Goal: Task Accomplishment & Management: Complete application form

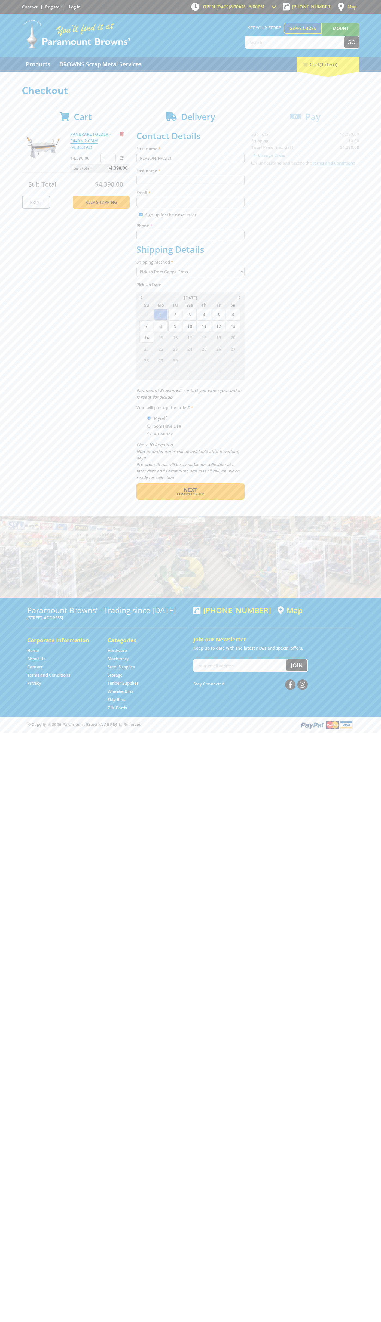
type input "[PERSON_NAME]"
type input "[EMAIL_ADDRESS][DOMAIN_NAME]"
type input "0293744000"
click at [190, 490] on span "Next" at bounding box center [190, 489] width 14 height 7
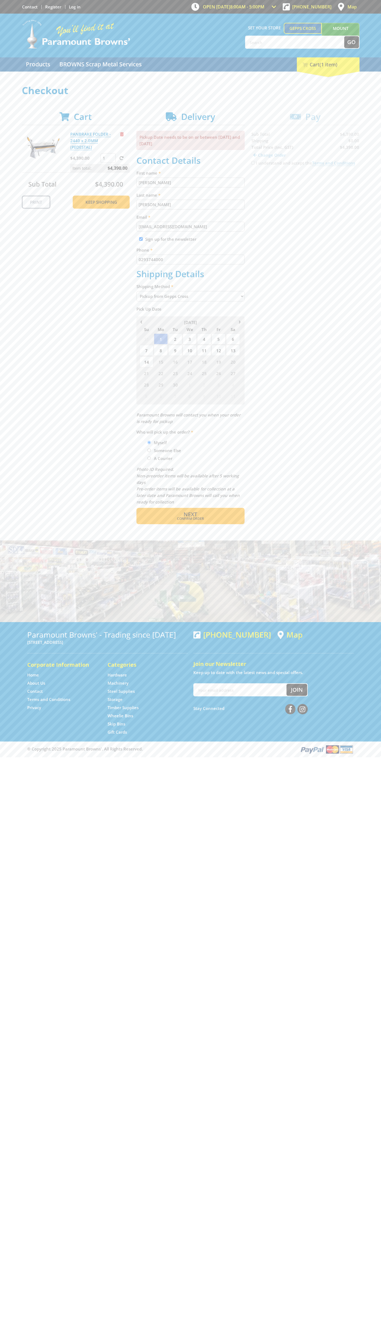
type input "[PERSON_NAME]"
click at [190, 519] on span "Confirm order" at bounding box center [190, 518] width 85 height 3
click at [190, 515] on span "Next" at bounding box center [190, 514] width 14 height 7
